Goal: Information Seeking & Learning: Find specific page/section

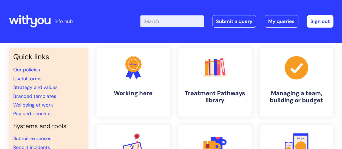
click at [158, 21] on input "Enter your search term here..." at bounding box center [172, 21] width 64 height 12
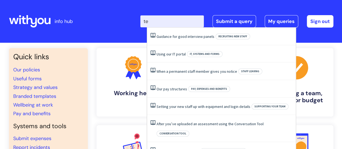
type input "t"
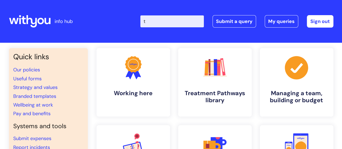
click at [153, 24] on input "t" at bounding box center [172, 21] width 64 height 12
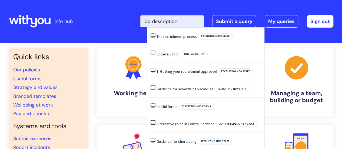
type input "job descriptions"
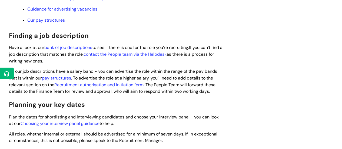
scroll to position [246, 0]
click at [69, 51] on link "bank of job descriptions" at bounding box center [68, 48] width 48 height 6
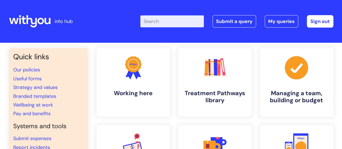
click at [176, 23] on input "Enter your search term here..." at bounding box center [172, 21] width 64 height 12
click at [38, 70] on link "Our policies" at bounding box center [26, 70] width 27 height 6
